Goal: Find specific page/section: Find specific page/section

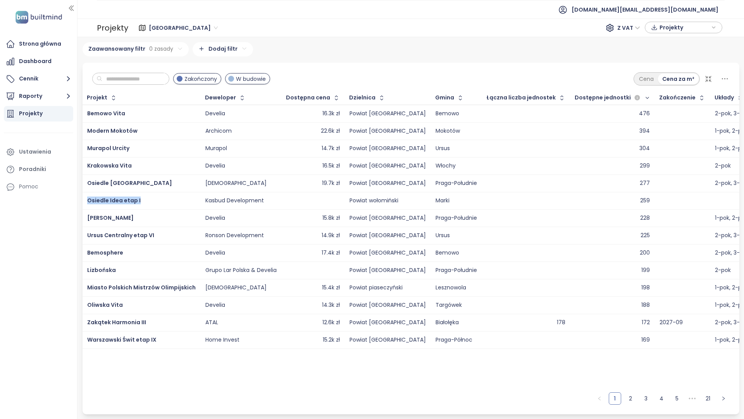
click at [86, 197] on td "Osiedle Idea etap I" at bounding box center [141, 200] width 118 height 17
drag, startPoint x: 147, startPoint y: 203, endPoint x: 88, endPoint y: 203, distance: 58.9
click at [88, 203] on div "Osiedle Idea etap I" at bounding box center [141, 200] width 108 height 9
copy span "Osiedle Idea etap I"
drag, startPoint x: 142, startPoint y: 215, endPoint x: 85, endPoint y: 220, distance: 56.7
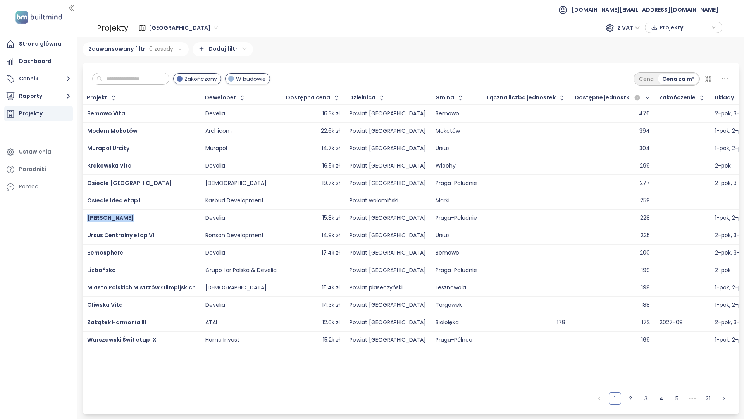
click at [85, 220] on td "[PERSON_NAME]" at bounding box center [141, 218] width 118 height 17
copy span "[PERSON_NAME]"
drag, startPoint x: 139, startPoint y: 219, endPoint x: 86, endPoint y: 218, distance: 53.9
click at [86, 218] on td "[PERSON_NAME]" at bounding box center [141, 218] width 118 height 17
copy span "[PERSON_NAME]"
